Goal: Check status: Check status

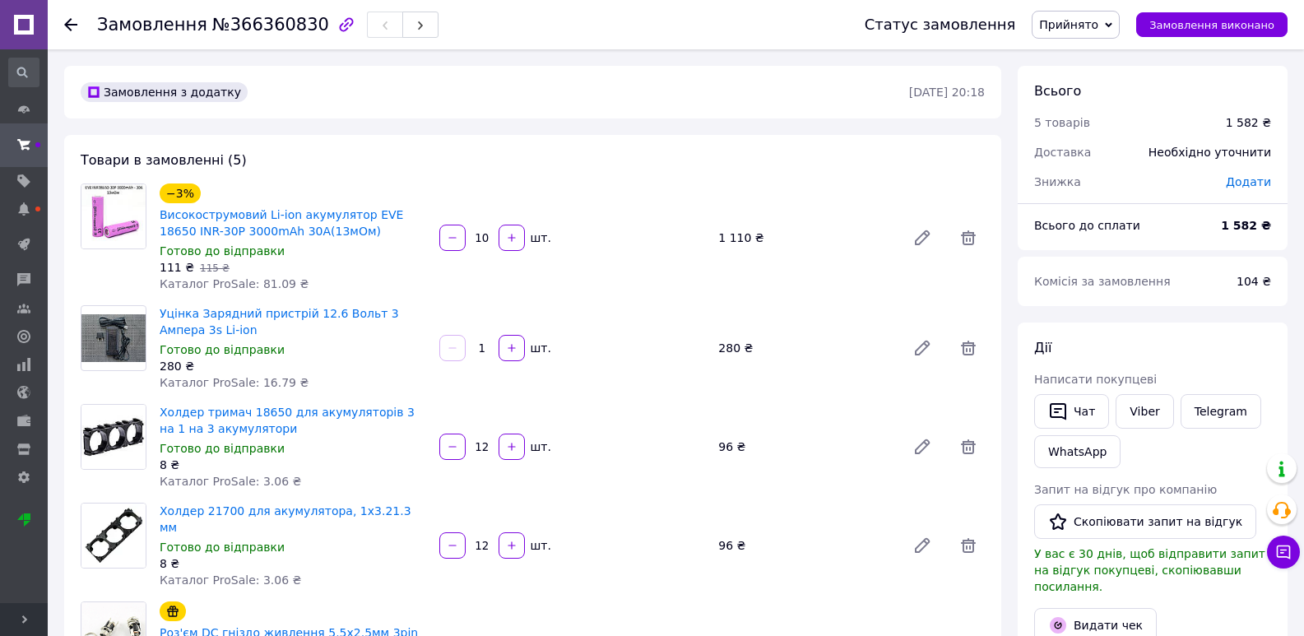
scroll to position [82, 0]
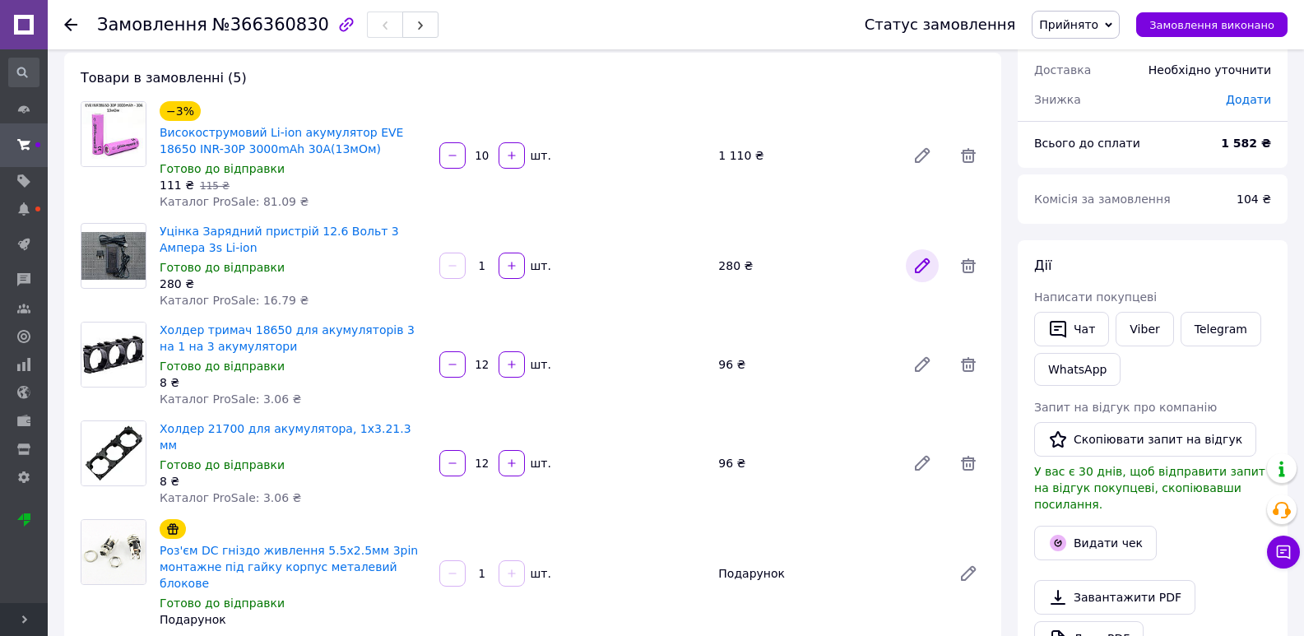
click at [914, 264] on icon at bounding box center [922, 266] width 20 height 20
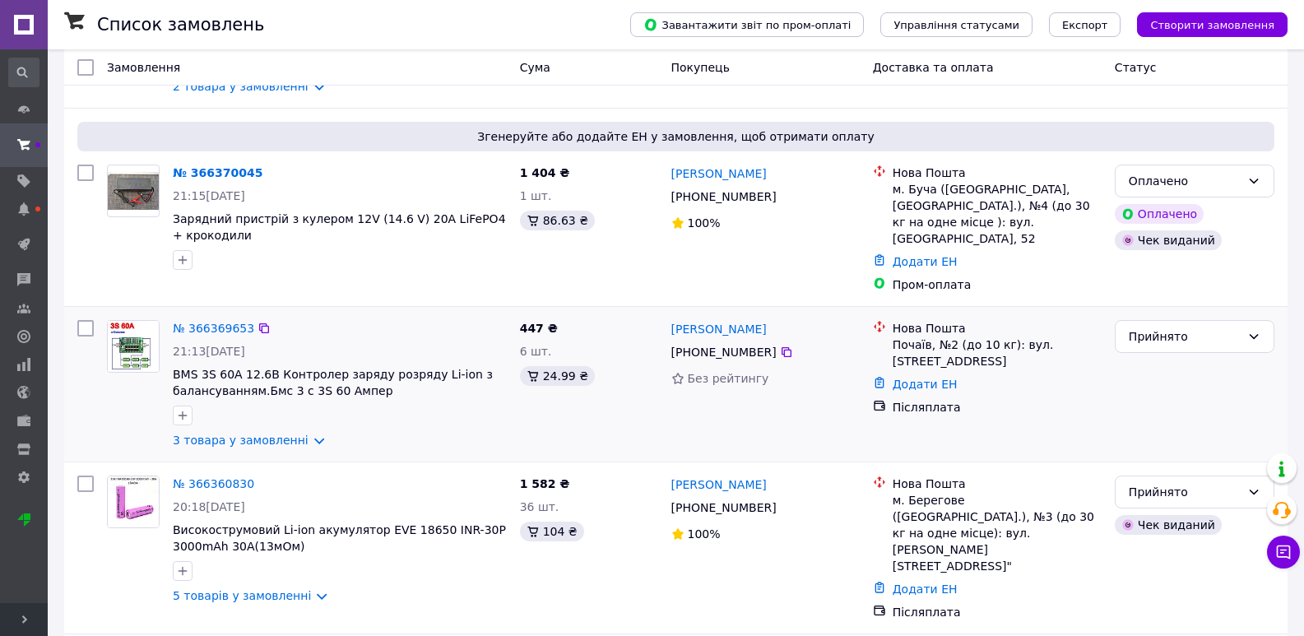
scroll to position [247, 0]
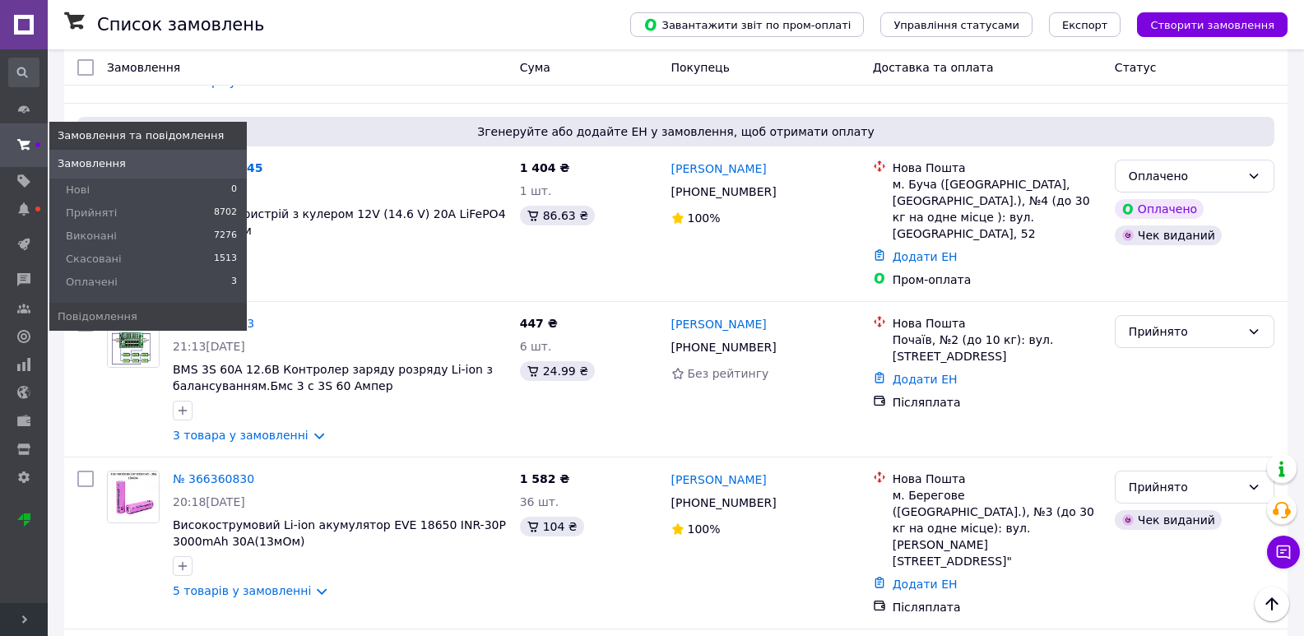
click at [29, 140] on icon at bounding box center [23, 144] width 13 height 13
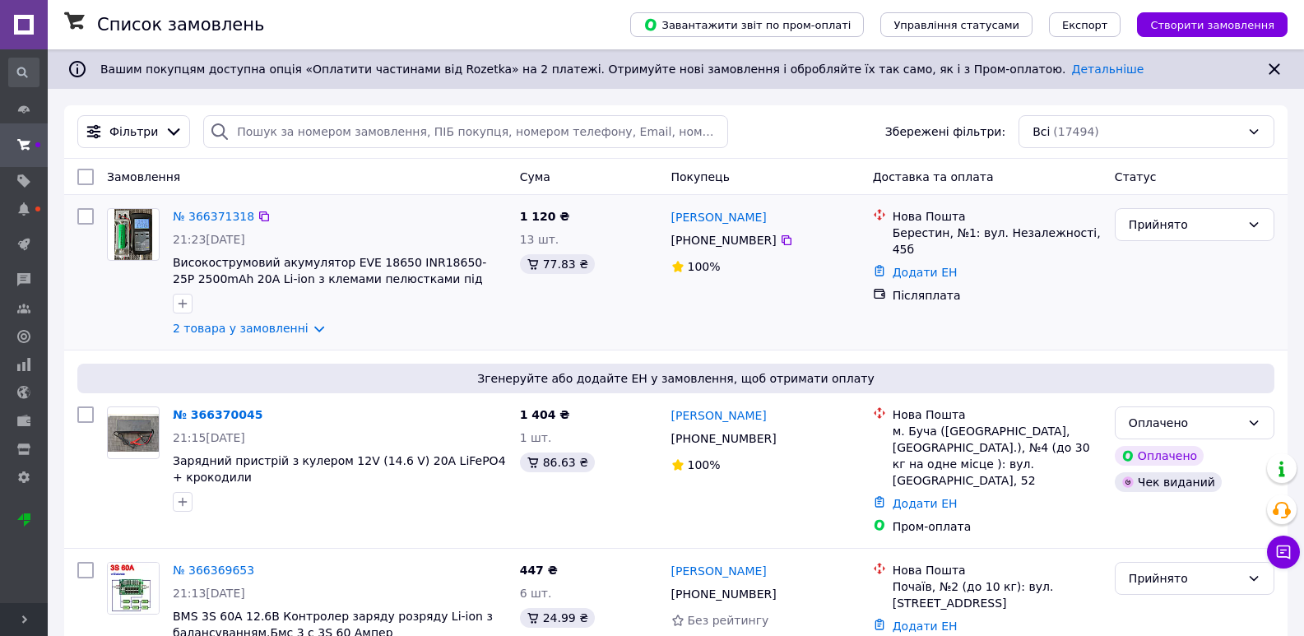
click at [267, 337] on div "№ 366371318 21:23, 12.10.2025 Високострумовий акумулятор EVE 18650 INR18650-25P…" at bounding box center [339, 273] width 347 height 142
click at [267, 331] on link "2 товара у замовленні" at bounding box center [241, 328] width 136 height 13
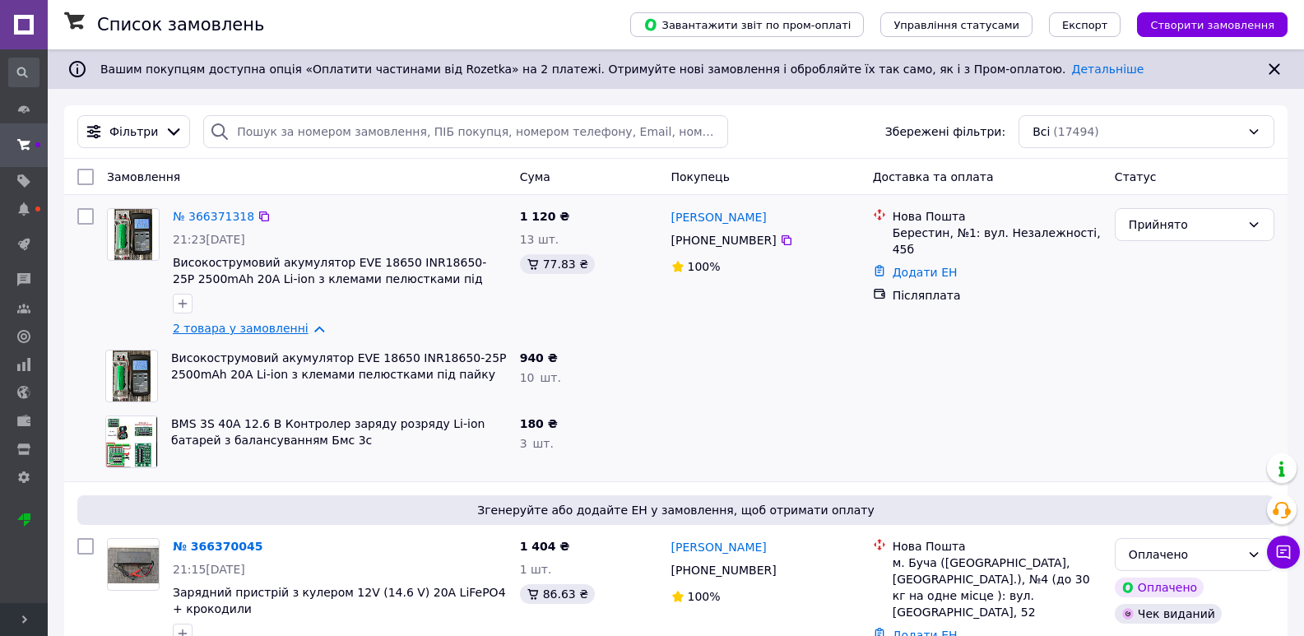
click at [267, 331] on link "2 товара у замовленні" at bounding box center [241, 328] width 136 height 13
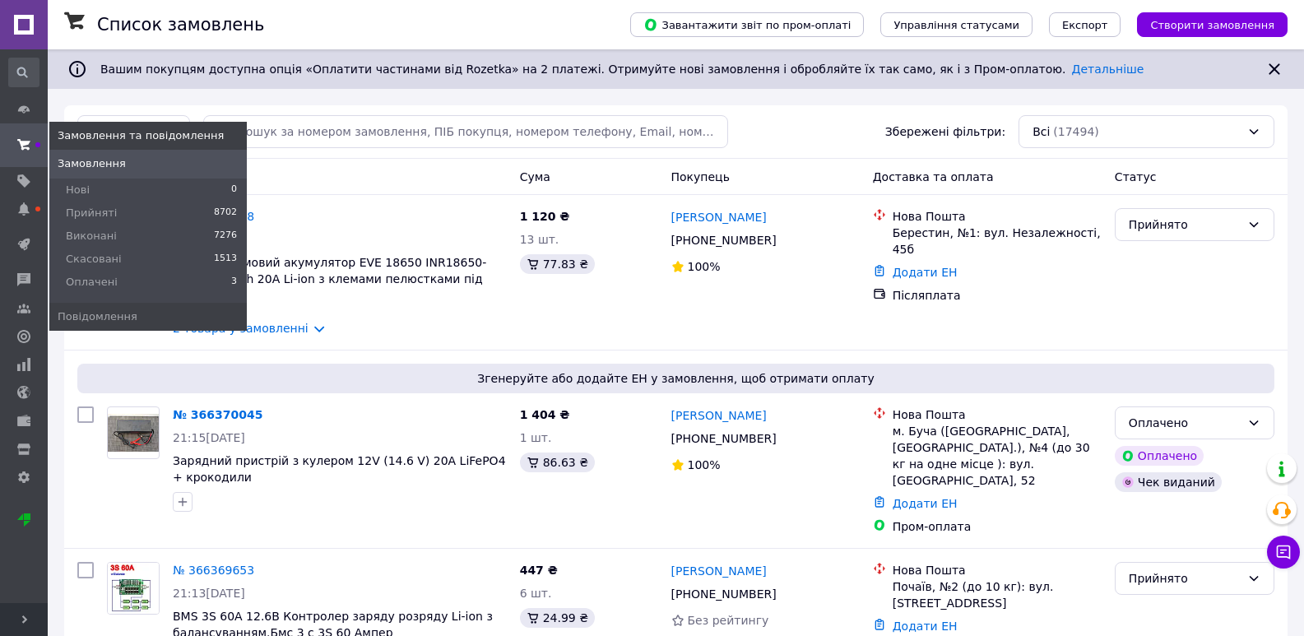
click at [13, 136] on span at bounding box center [24, 145] width 48 height 30
